Goal: Answer question/provide support: Share knowledge or assist other users

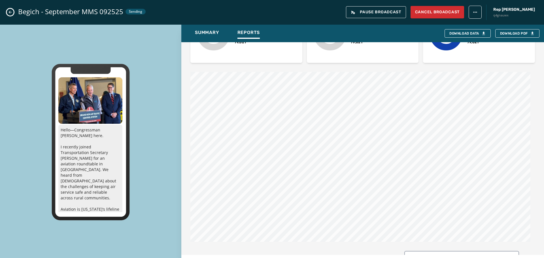
scroll to position [227, 0]
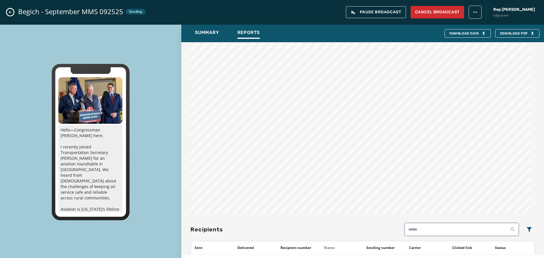
click at [10, 12] on icon "Close admin drawer" at bounding box center [10, 12] width 5 height 5
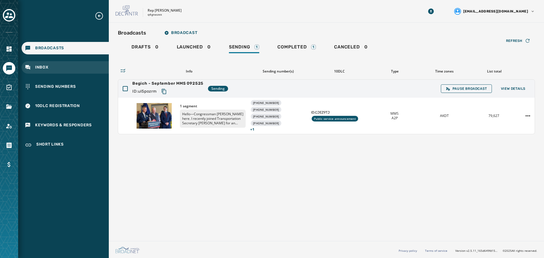
click at [59, 71] on div "Inbox" at bounding box center [65, 67] width 87 height 12
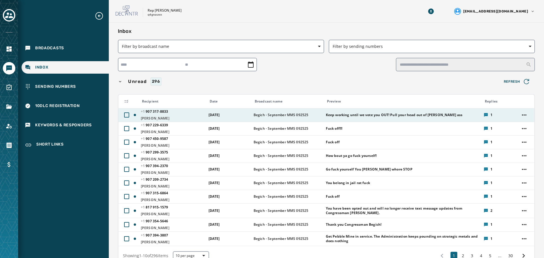
click at [450, 116] on div "Keep working until we vote you OUT! Pull your head out of [PERSON_NAME] ass" at bounding box center [403, 115] width 154 height 9
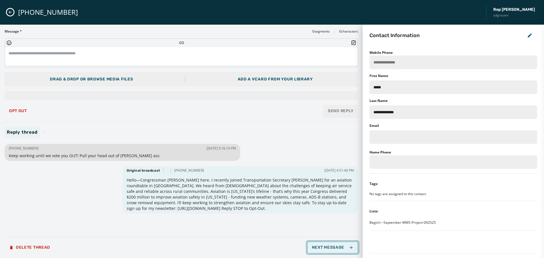
click at [325, 246] on span "Next Message" at bounding box center [332, 247] width 41 height 5
click at [324, 246] on span "Next Message" at bounding box center [332, 247] width 41 height 5
click at [181, 52] on textarea at bounding box center [181, 56] width 353 height 18
click at [70, 222] on div "[PHONE_NUMBER] [DATE] 5:15:32 PM How bout ya go fuck yourself! Original broadca…" at bounding box center [182, 188] width 354 height 90
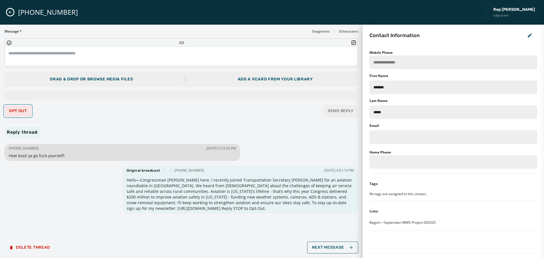
click at [19, 108] on button "Opt Out" at bounding box center [18, 110] width 27 height 11
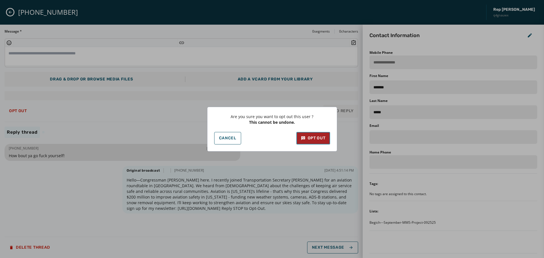
click at [321, 139] on div "Opt Out" at bounding box center [313, 138] width 25 height 6
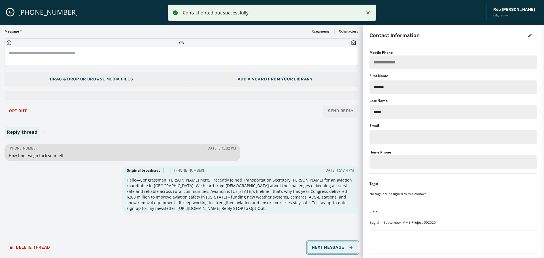
click at [342, 248] on span "Next Message" at bounding box center [332, 247] width 41 height 5
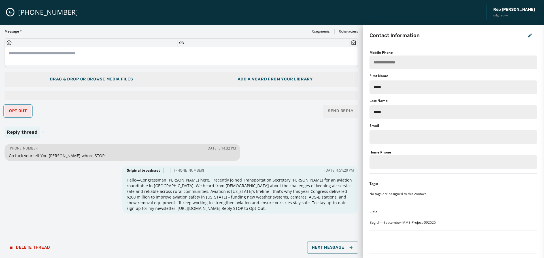
click at [13, 111] on span "Opt Out" at bounding box center [18, 111] width 18 height 5
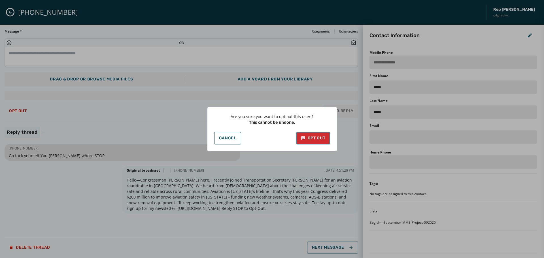
click at [317, 134] on button "Opt Out" at bounding box center [313, 138] width 34 height 12
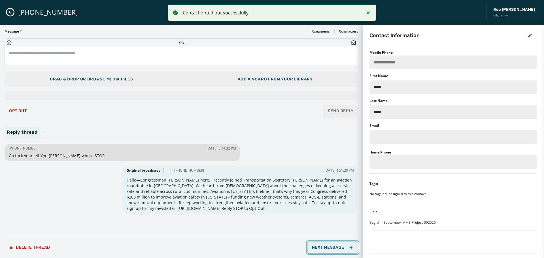
click at [334, 247] on span "Next Message" at bounding box center [332, 247] width 41 height 5
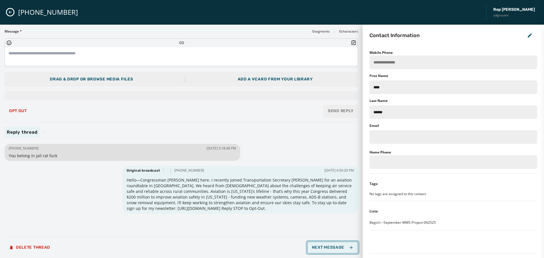
click at [334, 247] on span "Next Message" at bounding box center [332, 247] width 41 height 5
click at [15, 113] on span "Opt Out" at bounding box center [18, 111] width 18 height 5
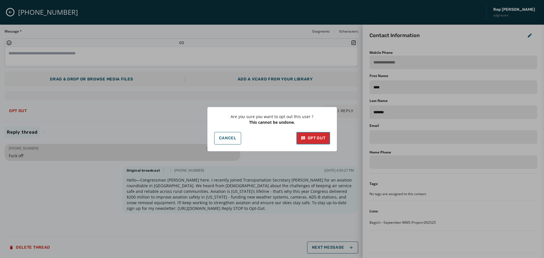
drag, startPoint x: 315, startPoint y: 137, endPoint x: 357, endPoint y: 196, distance: 72.3
click at [316, 138] on div "Opt Out" at bounding box center [313, 138] width 25 height 6
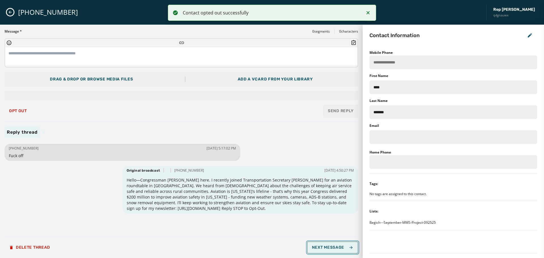
click at [346, 246] on span "Next Message" at bounding box center [332, 247] width 41 height 5
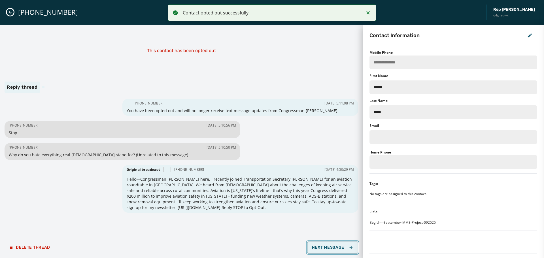
click at [346, 246] on span "Next Message" at bounding box center [332, 247] width 41 height 5
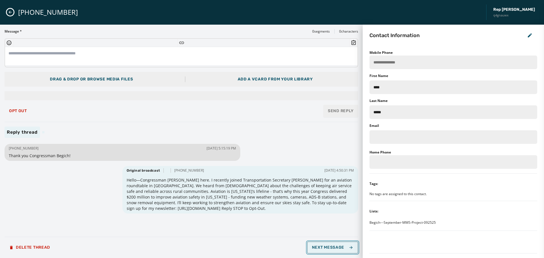
click at [346, 246] on span "Next Message" at bounding box center [332, 247] width 41 height 5
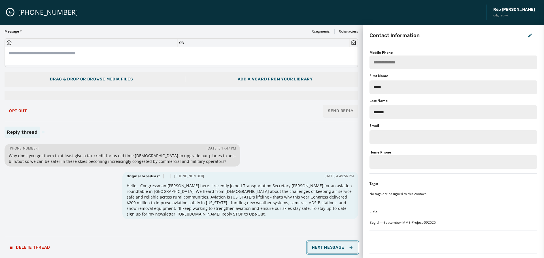
click at [346, 247] on span "Next Message" at bounding box center [332, 247] width 41 height 5
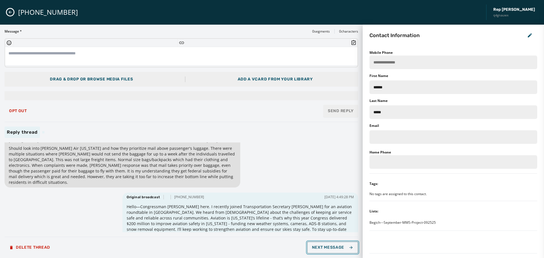
scroll to position [11, 0]
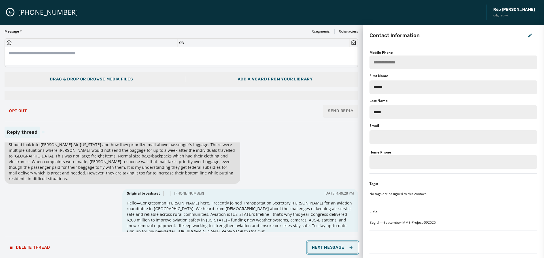
click at [333, 247] on span "Next Message" at bounding box center [332, 247] width 41 height 5
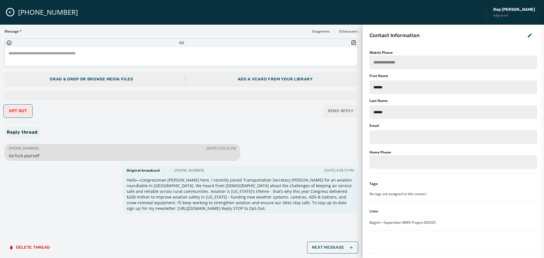
click at [13, 111] on span "Opt Out" at bounding box center [18, 111] width 18 height 5
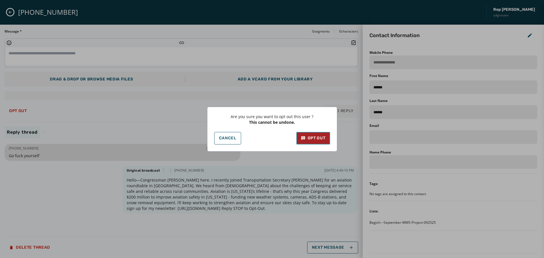
click at [309, 138] on div "Opt Out" at bounding box center [313, 138] width 25 height 6
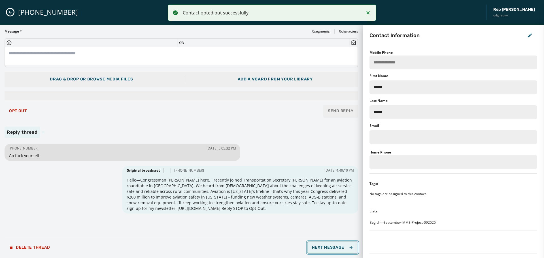
click at [334, 245] on span "Next Message" at bounding box center [332, 247] width 41 height 5
click at [331, 243] on button "Next Message" at bounding box center [332, 248] width 51 height 12
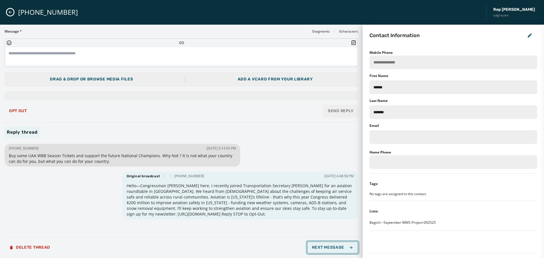
click at [329, 243] on button "Next Message" at bounding box center [332, 248] width 51 height 12
click at [327, 249] on span "Next Message" at bounding box center [332, 247] width 41 height 5
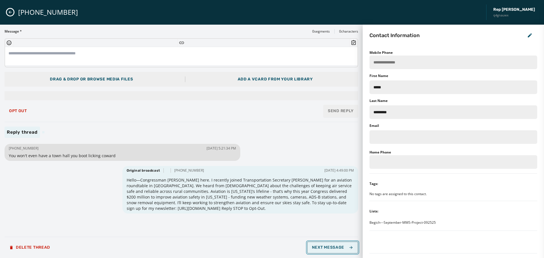
click at [327, 249] on span "Next Message" at bounding box center [332, 247] width 41 height 5
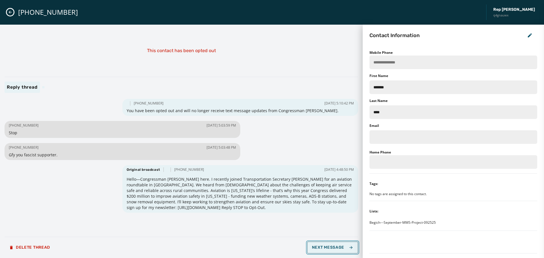
click at [327, 249] on span "Next Message" at bounding box center [332, 247] width 41 height 5
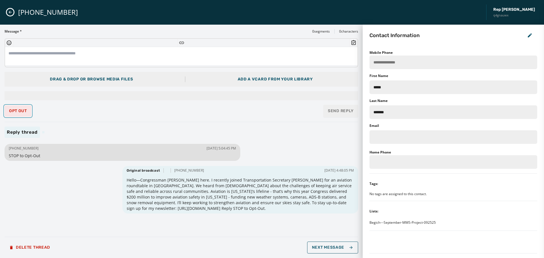
click at [22, 107] on button "Opt Out" at bounding box center [18, 110] width 27 height 11
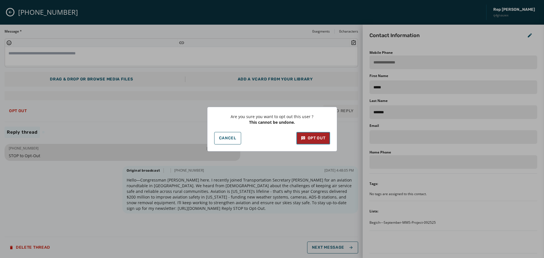
click at [310, 139] on div "Opt Out" at bounding box center [313, 138] width 25 height 6
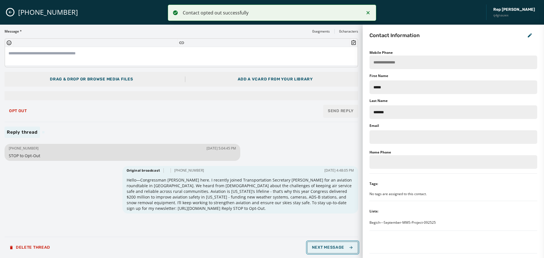
click at [345, 246] on span "Next Message" at bounding box center [332, 247] width 41 height 5
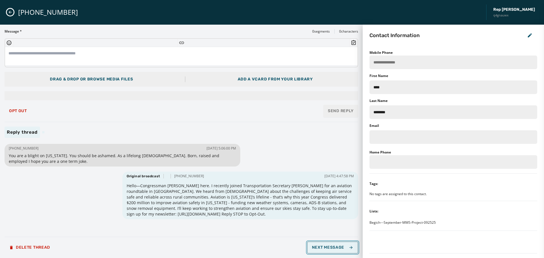
click at [344, 244] on button "Next Message" at bounding box center [332, 248] width 51 height 12
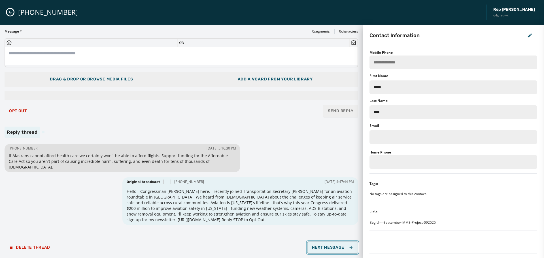
click at [344, 244] on button "Next Message" at bounding box center [332, 248] width 51 height 12
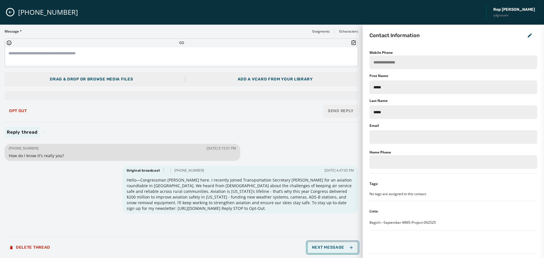
click at [344, 244] on button "Next Message" at bounding box center [332, 248] width 51 height 12
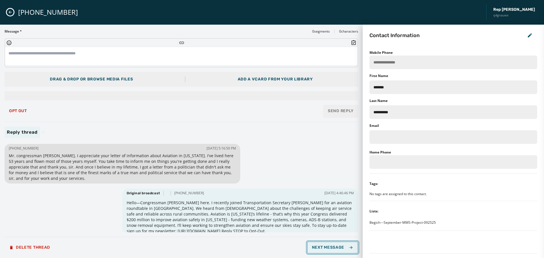
click at [345, 246] on span "Next Message" at bounding box center [332, 247] width 41 height 5
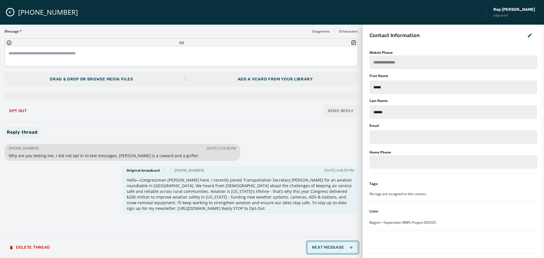
click at [339, 247] on span "Next Message" at bounding box center [332, 247] width 41 height 5
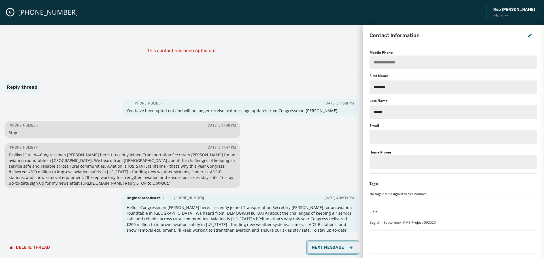
click at [339, 247] on span "Next Message" at bounding box center [332, 247] width 41 height 5
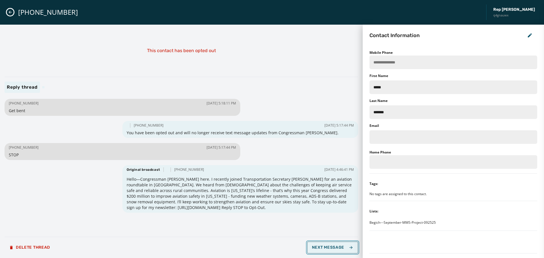
click at [339, 247] on span "Next Message" at bounding box center [332, 247] width 41 height 5
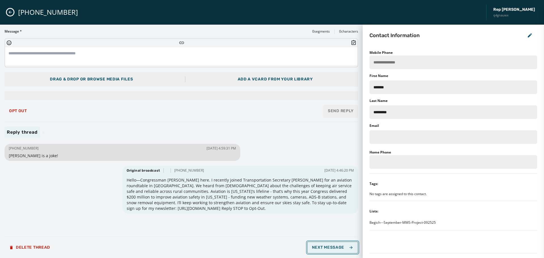
click at [339, 247] on span "Next Message" at bounding box center [332, 247] width 41 height 5
click at [18, 113] on span "Opt Out" at bounding box center [18, 111] width 18 height 5
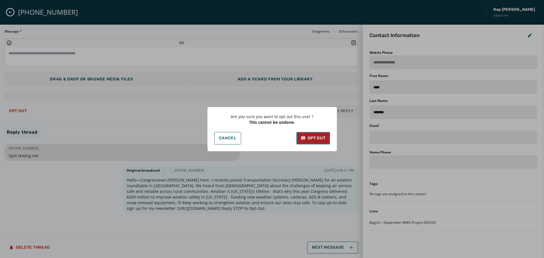
click at [324, 138] on div "Opt Out" at bounding box center [313, 138] width 25 height 6
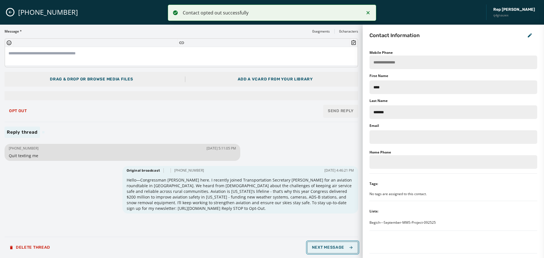
click at [340, 246] on span "Next Message" at bounding box center [332, 247] width 41 height 5
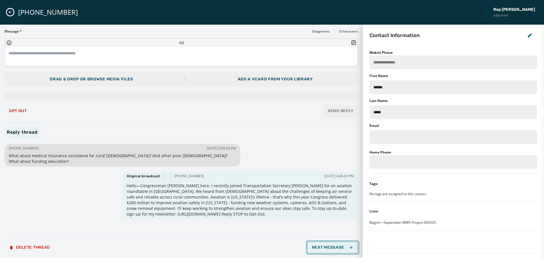
click at [340, 246] on span "Next Message" at bounding box center [332, 247] width 41 height 5
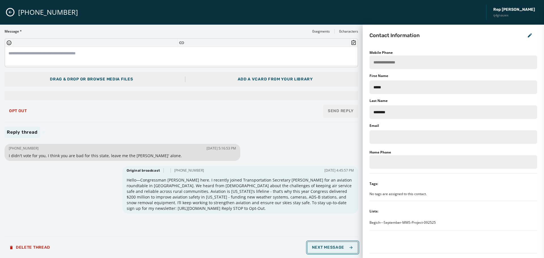
click at [340, 246] on span "Next Message" at bounding box center [332, 247] width 41 height 5
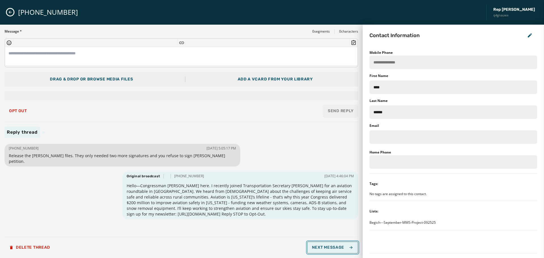
click at [340, 246] on span "Next Message" at bounding box center [332, 247] width 41 height 5
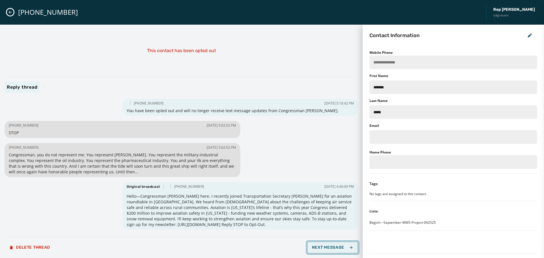
click at [340, 246] on span "Next Message" at bounding box center [332, 247] width 41 height 5
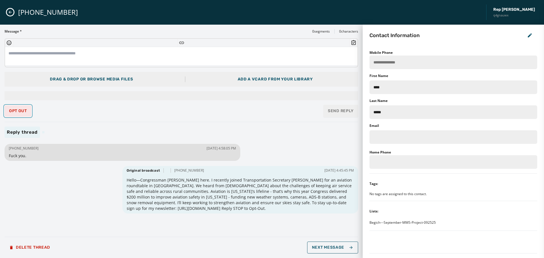
click at [17, 107] on button "Opt Out" at bounding box center [18, 110] width 27 height 11
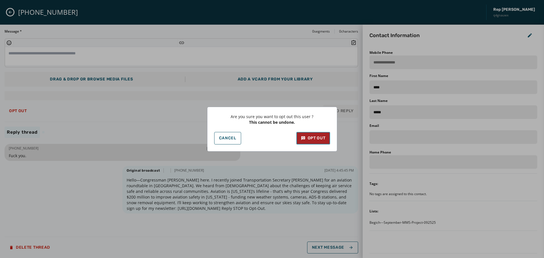
click at [308, 141] on div "Opt Out" at bounding box center [313, 138] width 25 height 6
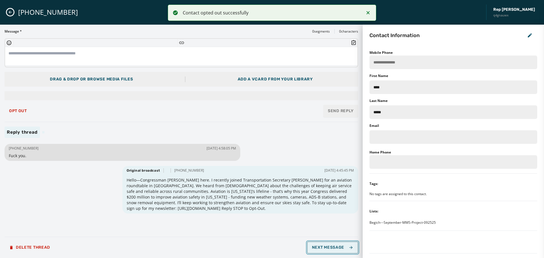
click at [332, 248] on span "Next Message" at bounding box center [332, 247] width 41 height 5
click at [19, 114] on button "Opt Out" at bounding box center [18, 110] width 27 height 11
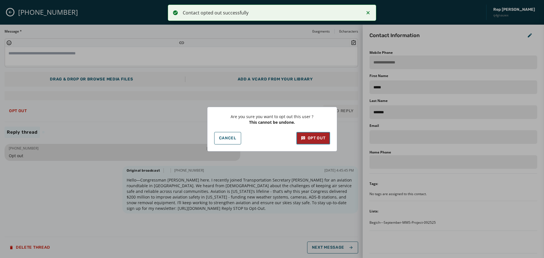
click at [306, 137] on div "Opt Out" at bounding box center [313, 138] width 25 height 6
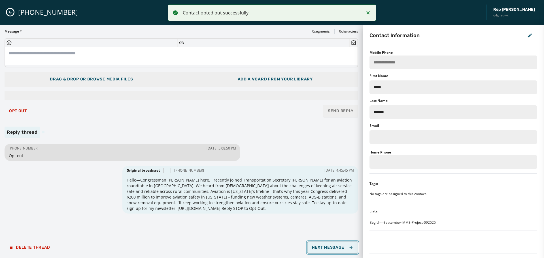
click at [344, 246] on span "Next Message" at bounding box center [332, 247] width 41 height 5
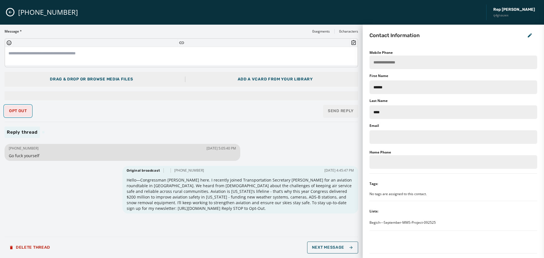
click at [18, 109] on span "Opt Out" at bounding box center [18, 111] width 18 height 5
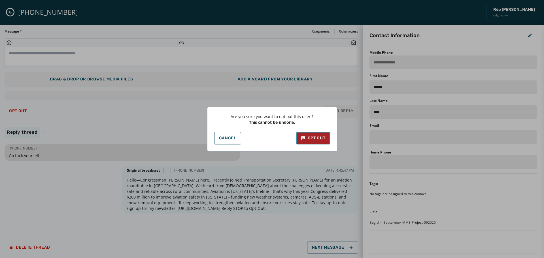
click at [311, 137] on div "Opt Out" at bounding box center [313, 138] width 25 height 6
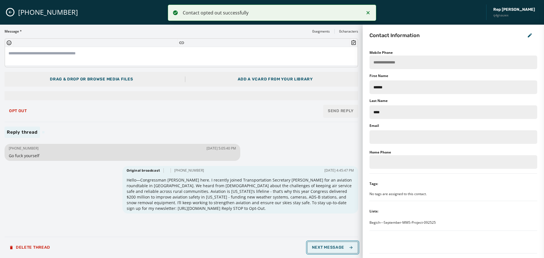
click at [335, 246] on span "Next Message" at bounding box center [332, 247] width 41 height 5
click at [334, 245] on span "Next Message" at bounding box center [332, 247] width 41 height 5
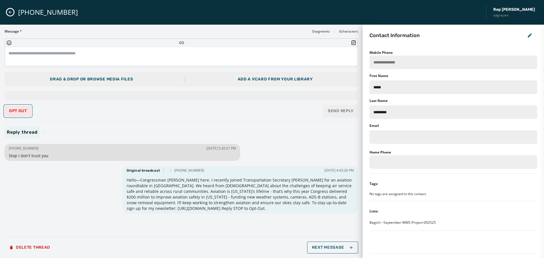
click at [12, 113] on span "Opt Out" at bounding box center [18, 111] width 18 height 5
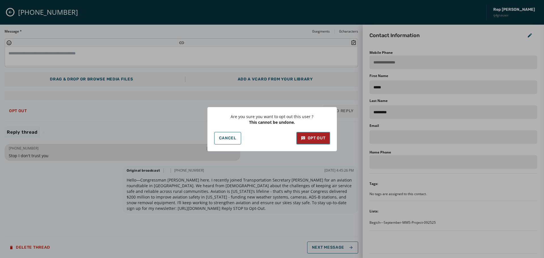
click at [306, 141] on div "Opt Out" at bounding box center [313, 138] width 25 height 6
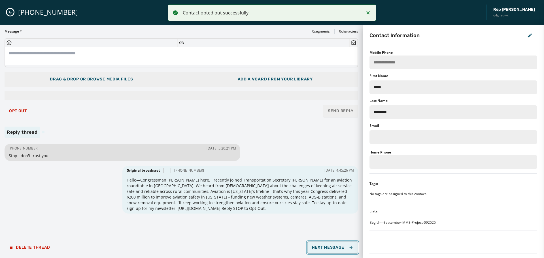
click at [338, 249] on span "Next Message" at bounding box center [332, 247] width 41 height 5
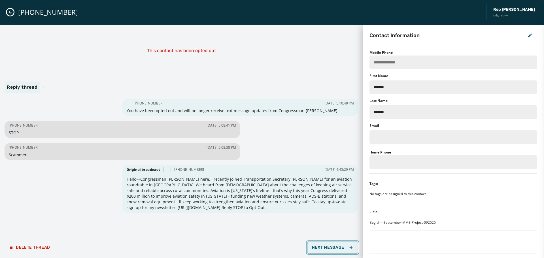
click at [343, 249] on span "Next Message" at bounding box center [332, 247] width 41 height 5
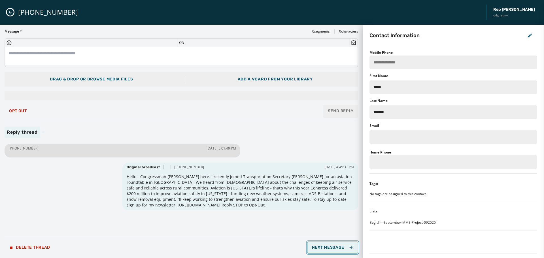
click at [335, 247] on span "Next Message" at bounding box center [332, 247] width 41 height 5
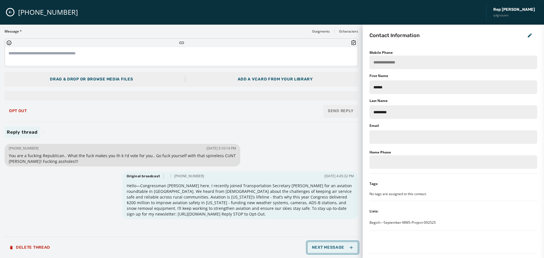
click at [335, 247] on span "Next Message" at bounding box center [332, 247] width 41 height 5
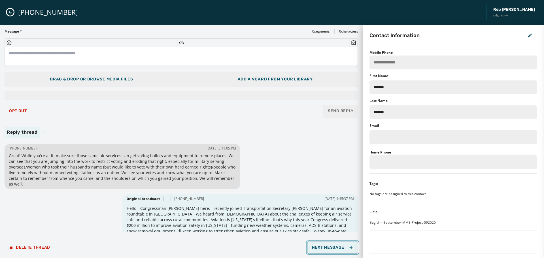
click at [335, 247] on span "Next Message" at bounding box center [332, 247] width 41 height 5
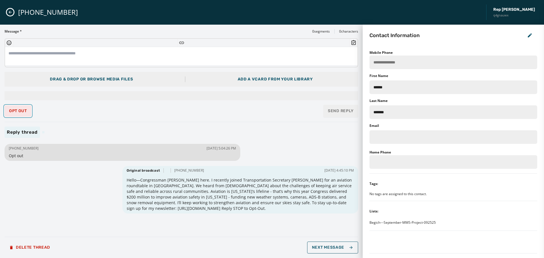
click at [20, 111] on span "Opt Out" at bounding box center [18, 111] width 18 height 5
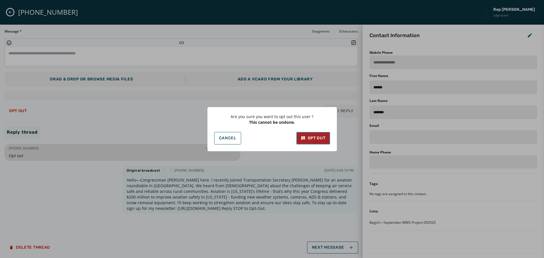
click at [320, 142] on button "Opt Out" at bounding box center [313, 138] width 34 height 12
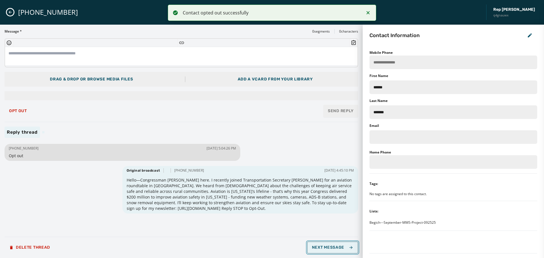
click at [334, 247] on span "Next Message" at bounding box center [332, 247] width 41 height 5
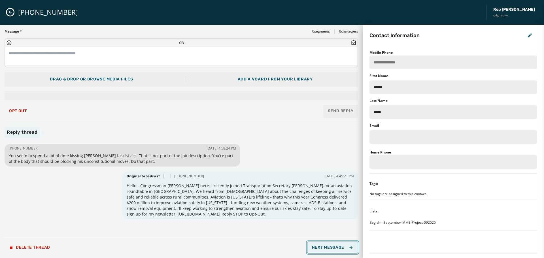
click at [334, 247] on span "Next Message" at bounding box center [332, 247] width 41 height 5
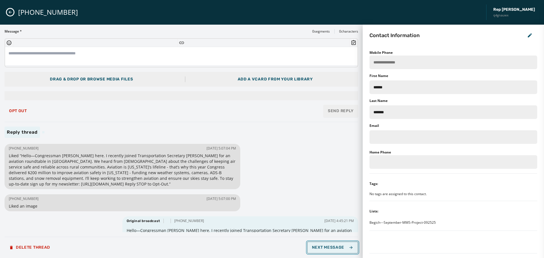
click at [334, 247] on span "Next Message" at bounding box center [332, 247] width 41 height 5
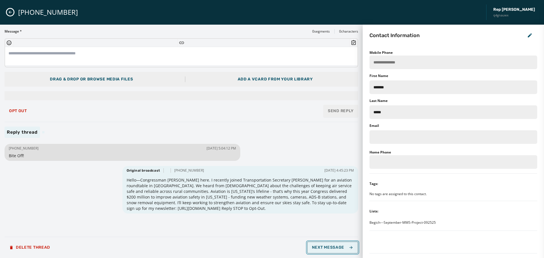
click at [334, 247] on span "Next Message" at bounding box center [332, 247] width 41 height 5
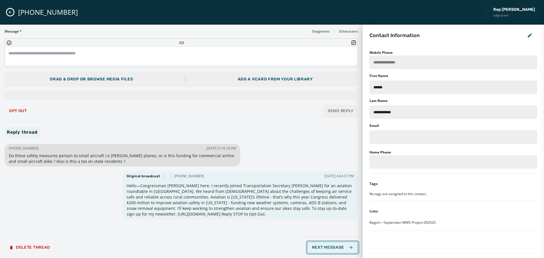
click at [334, 247] on span "Next Message" at bounding box center [332, 247] width 41 height 5
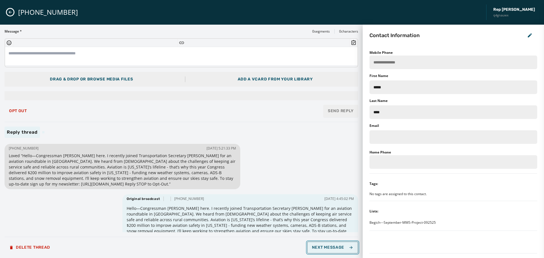
click at [334, 247] on span "Next Message" at bounding box center [332, 247] width 41 height 5
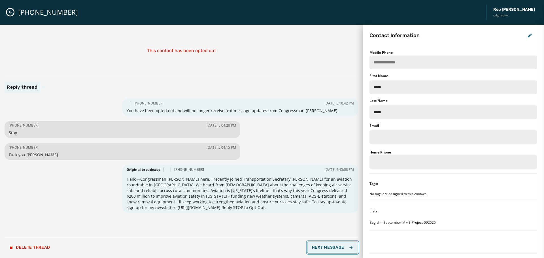
click at [334, 247] on span "Next Message" at bounding box center [332, 247] width 41 height 5
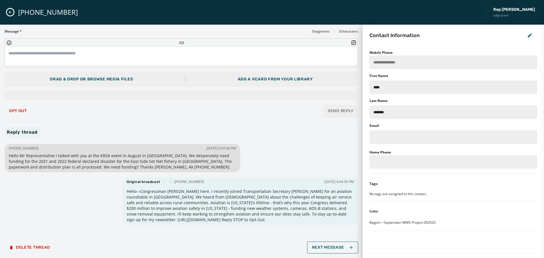
click at [65, 56] on textarea at bounding box center [181, 56] width 353 height 18
paste textarea "**********"
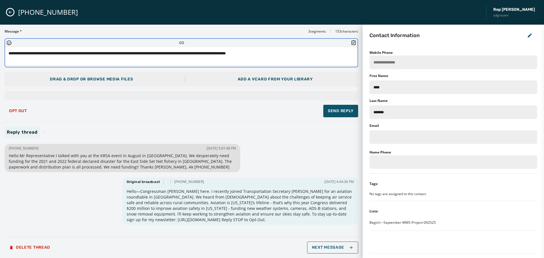
click at [245, 53] on textarea "**********" at bounding box center [181, 56] width 353 height 18
drag, startPoint x: 245, startPoint y: 54, endPoint x: 232, endPoint y: 55, distance: 13.1
click at [233, 54] on textarea "**********" at bounding box center [181, 56] width 353 height 18
click at [238, 60] on textarea "**********" at bounding box center [181, 56] width 353 height 18
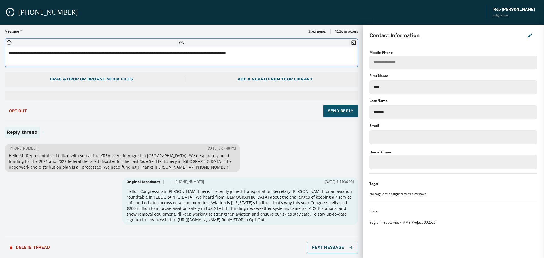
drag, startPoint x: 245, startPoint y: 53, endPoint x: 209, endPoint y: 53, distance: 35.7
click at [209, 53] on textarea "**********" at bounding box center [181, 56] width 353 height 18
click at [278, 57] on textarea "**********" at bounding box center [181, 56] width 353 height 18
type textarea "**********"
click at [338, 111] on span "Send Reply" at bounding box center [341, 111] width 26 height 6
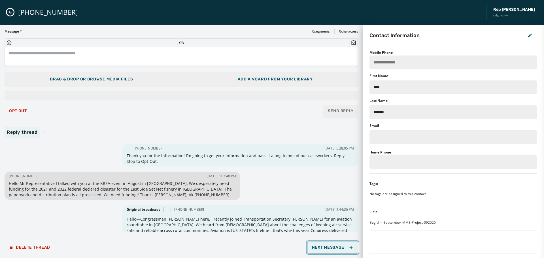
click at [318, 248] on span "Next Message" at bounding box center [332, 247] width 41 height 5
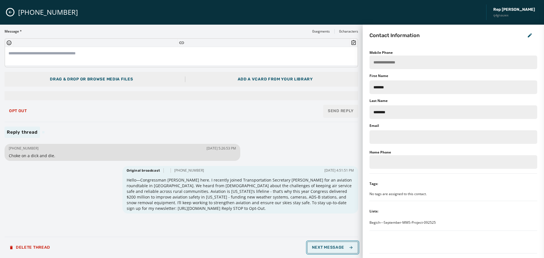
click at [334, 245] on span "Next Message" at bounding box center [332, 247] width 41 height 5
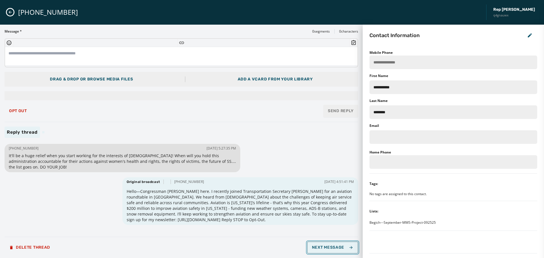
click at [334, 245] on span "Next Message" at bounding box center [332, 247] width 41 height 5
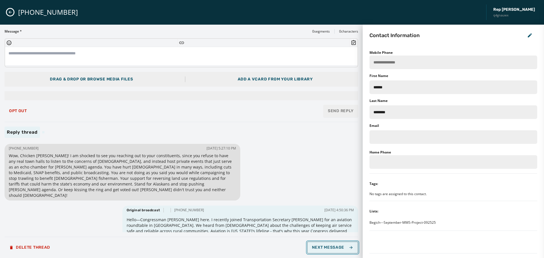
click at [334, 245] on span "Next Message" at bounding box center [332, 247] width 41 height 5
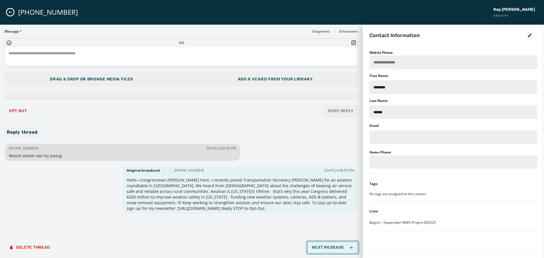
click at [334, 245] on span "Next Message" at bounding box center [332, 247] width 41 height 5
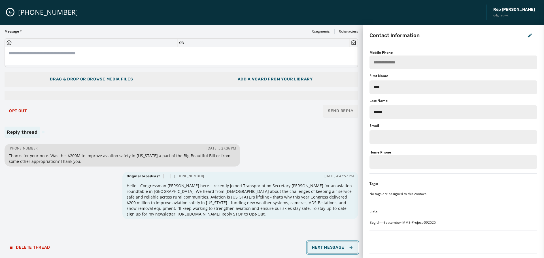
click at [334, 245] on span "Next Message" at bounding box center [332, 247] width 41 height 5
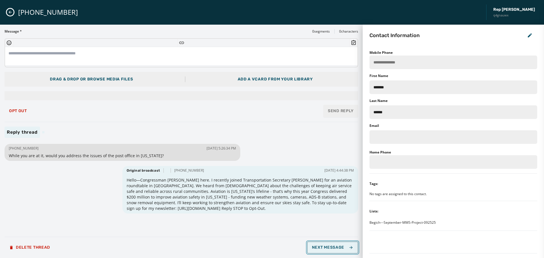
click at [334, 245] on span "Next Message" at bounding box center [332, 247] width 41 height 5
click at [333, 246] on span "Next Message" at bounding box center [332, 247] width 41 height 5
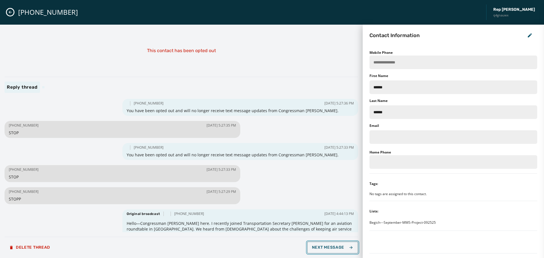
click at [333, 246] on span "Next Message" at bounding box center [332, 247] width 41 height 5
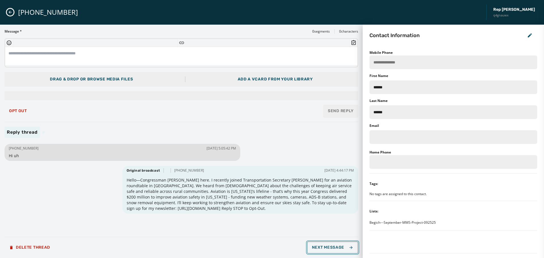
click at [333, 246] on span "Next Message" at bounding box center [332, 247] width 41 height 5
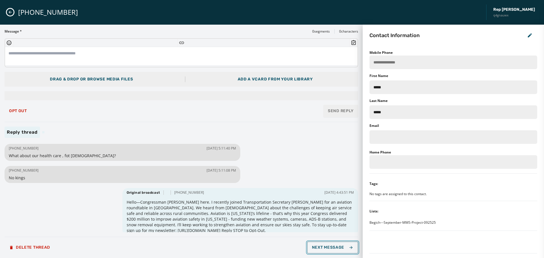
click at [333, 246] on span "Next Message" at bounding box center [332, 247] width 41 height 5
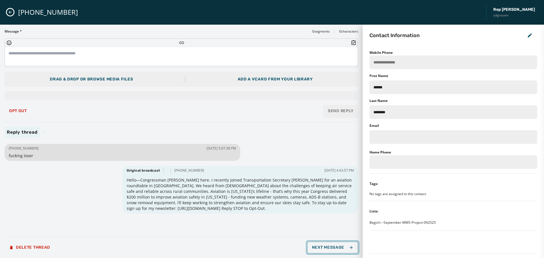
click at [333, 246] on span "Next Message" at bounding box center [332, 247] width 41 height 5
click at [12, 111] on span "Opt Out" at bounding box center [18, 111] width 18 height 5
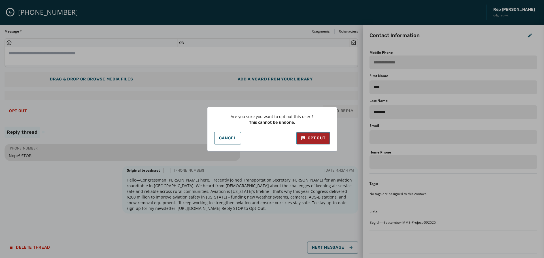
click at [318, 139] on div "Opt Out" at bounding box center [313, 138] width 25 height 6
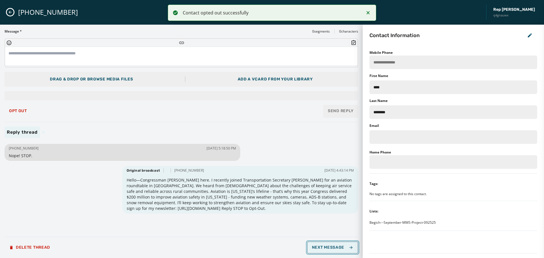
click at [331, 247] on span "Next Message" at bounding box center [332, 247] width 41 height 5
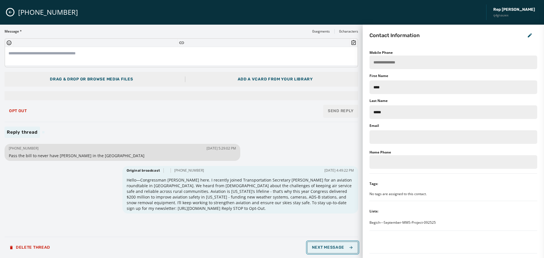
click at [331, 247] on span "Next Message" at bounding box center [332, 247] width 41 height 5
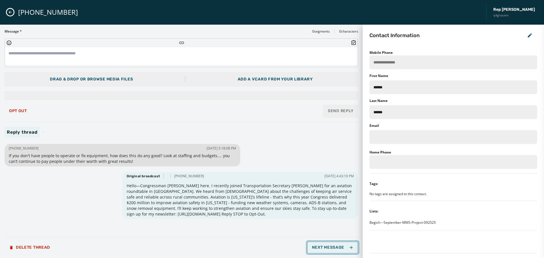
click at [331, 247] on span "Next Message" at bounding box center [332, 247] width 41 height 5
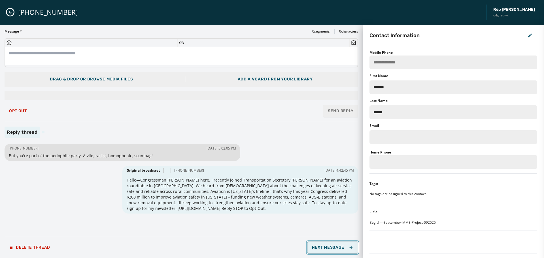
click at [331, 247] on span "Next Message" at bounding box center [332, 247] width 41 height 5
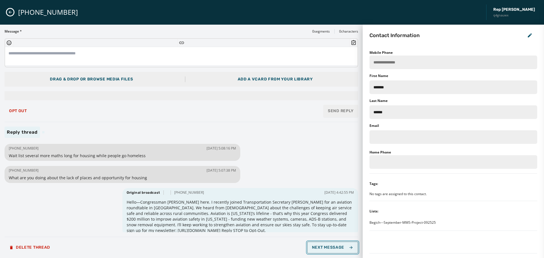
click at [331, 247] on span "Next Message" at bounding box center [332, 247] width 41 height 5
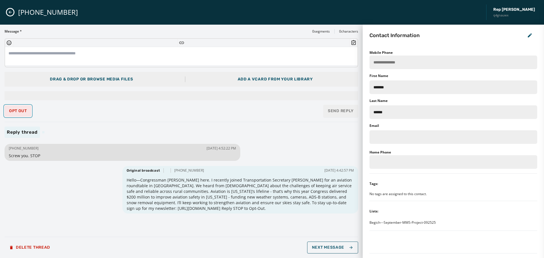
click at [15, 111] on span "Opt Out" at bounding box center [18, 111] width 18 height 5
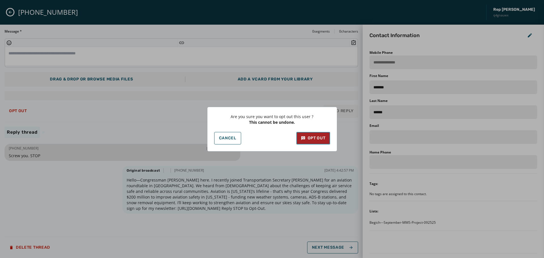
click at [315, 139] on div "Opt Out" at bounding box center [313, 138] width 25 height 6
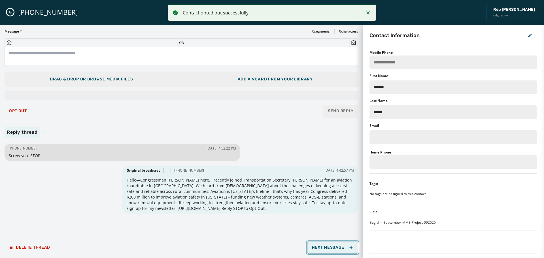
click at [329, 246] on span "Next Message" at bounding box center [332, 247] width 41 height 5
click at [326, 246] on span "Next Message" at bounding box center [332, 247] width 41 height 5
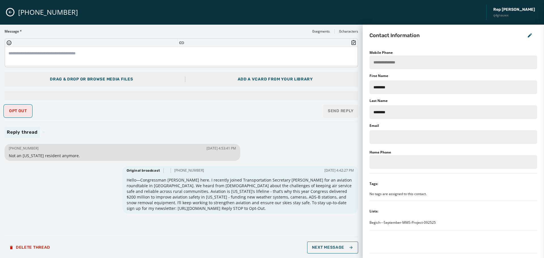
click at [11, 111] on span "Opt Out" at bounding box center [18, 111] width 18 height 5
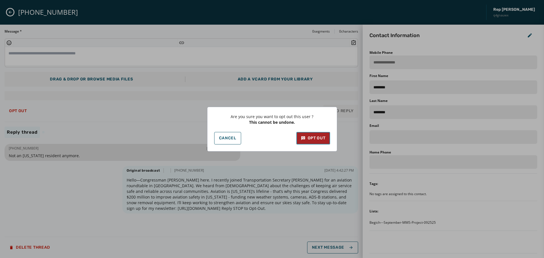
click at [323, 139] on div "Opt Out" at bounding box center [313, 138] width 25 height 6
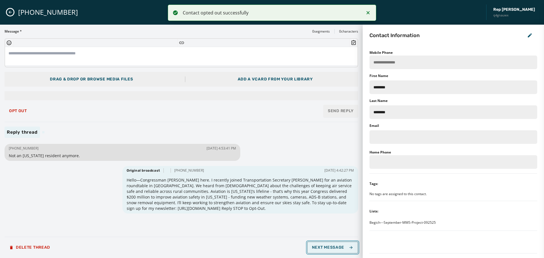
click at [337, 249] on span "Next Message" at bounding box center [332, 247] width 41 height 5
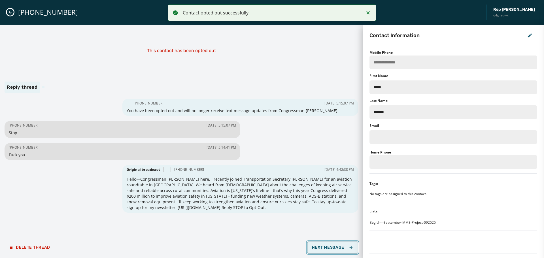
click at [337, 249] on span "Next Message" at bounding box center [332, 247] width 41 height 5
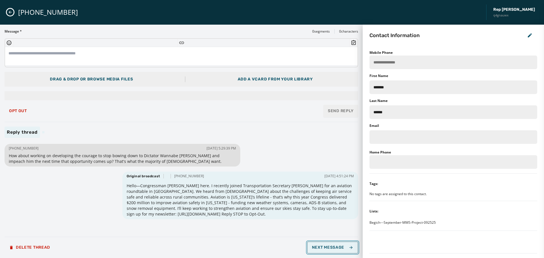
click at [337, 249] on span "Next Message" at bounding box center [332, 247] width 41 height 5
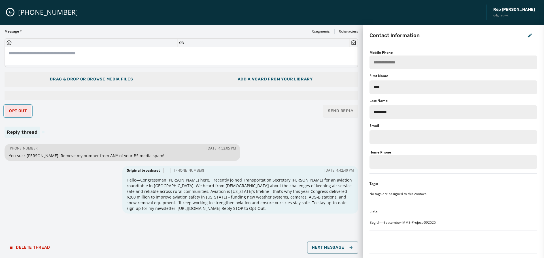
click at [15, 111] on span "Opt Out" at bounding box center [18, 111] width 18 height 5
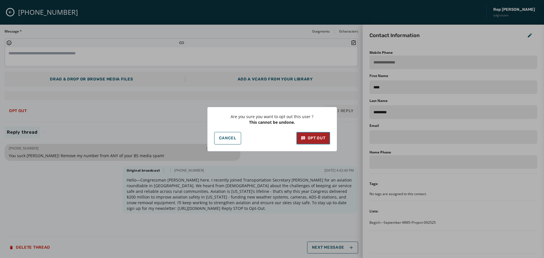
click at [319, 134] on button "Opt Out" at bounding box center [313, 138] width 34 height 12
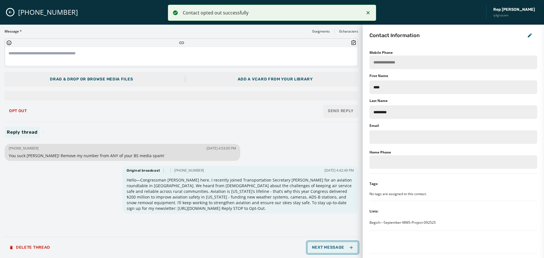
click at [338, 245] on span "Next Message" at bounding box center [332, 247] width 41 height 5
click at [327, 250] on button "Next Message" at bounding box center [332, 248] width 51 height 12
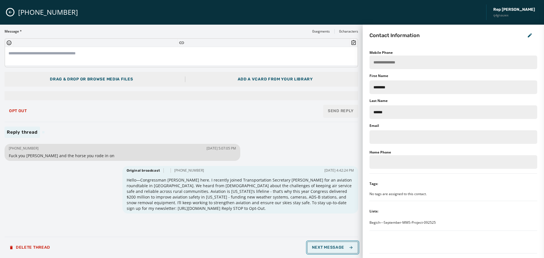
click at [327, 250] on button "Next Message" at bounding box center [332, 248] width 51 height 12
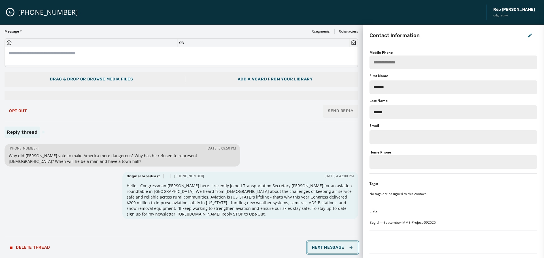
click at [327, 250] on button "Next Message" at bounding box center [332, 248] width 51 height 12
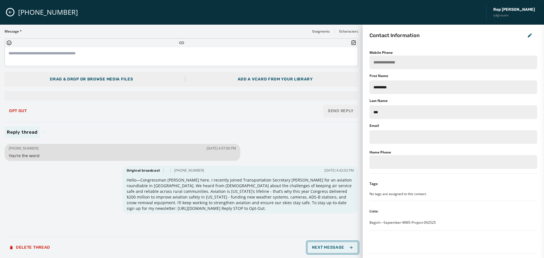
click at [348, 249] on span "Next Message" at bounding box center [332, 247] width 41 height 5
click at [9, 13] on icon "Close admin drawer" at bounding box center [10, 12] width 5 height 5
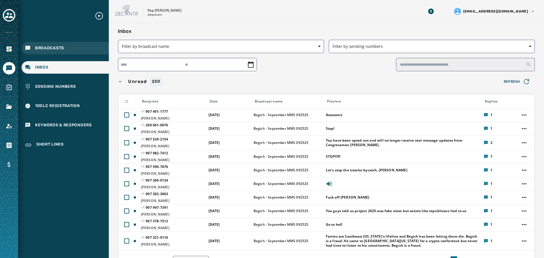
click at [54, 54] on div "Broadcasts" at bounding box center [65, 48] width 87 height 12
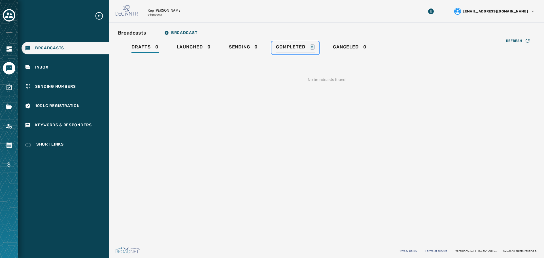
click at [303, 49] on span "Completed" at bounding box center [290, 47] width 29 height 6
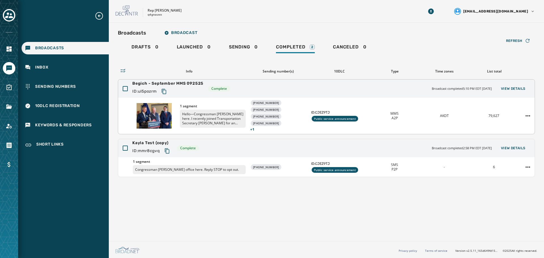
click at [421, 109] on div "1 segment Hello—Congressman [PERSON_NAME] here. I recently joined Transportatio…" at bounding box center [326, 116] width 417 height 36
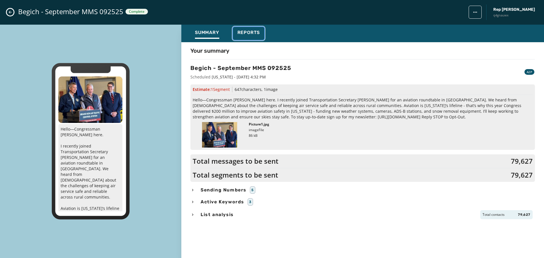
click at [238, 32] on span "Reports" at bounding box center [249, 33] width 23 height 6
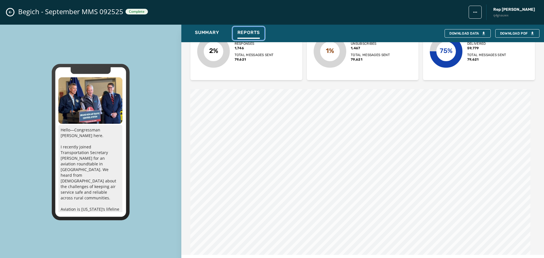
scroll to position [198, 0]
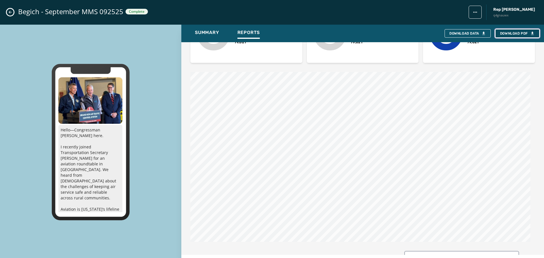
click at [510, 31] on span "Download PDF" at bounding box center [517, 33] width 35 height 5
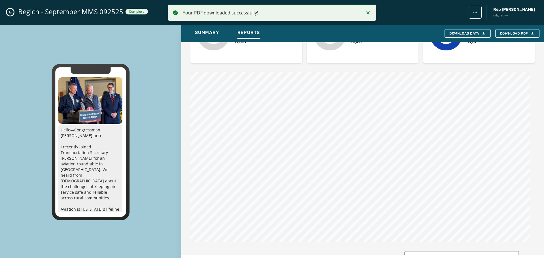
click at [10, 16] on div "Begich - September MMS 092525 Complete Rep [PERSON_NAME] q4gnauwx" at bounding box center [272, 12] width 544 height 25
click at [6, 12] on div "Begich - September MMS 092525 Complete Rep [PERSON_NAME] q4gnauwx" at bounding box center [272, 12] width 544 height 25
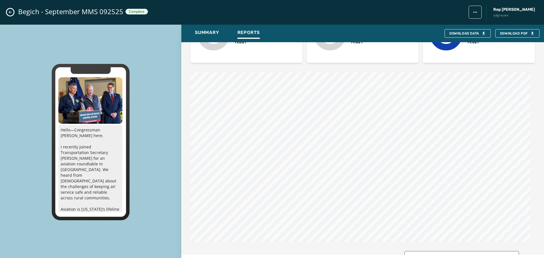
click at [9, 13] on icon "Close admin drawer" at bounding box center [10, 12] width 5 height 5
